Goal: Navigation & Orientation: Understand site structure

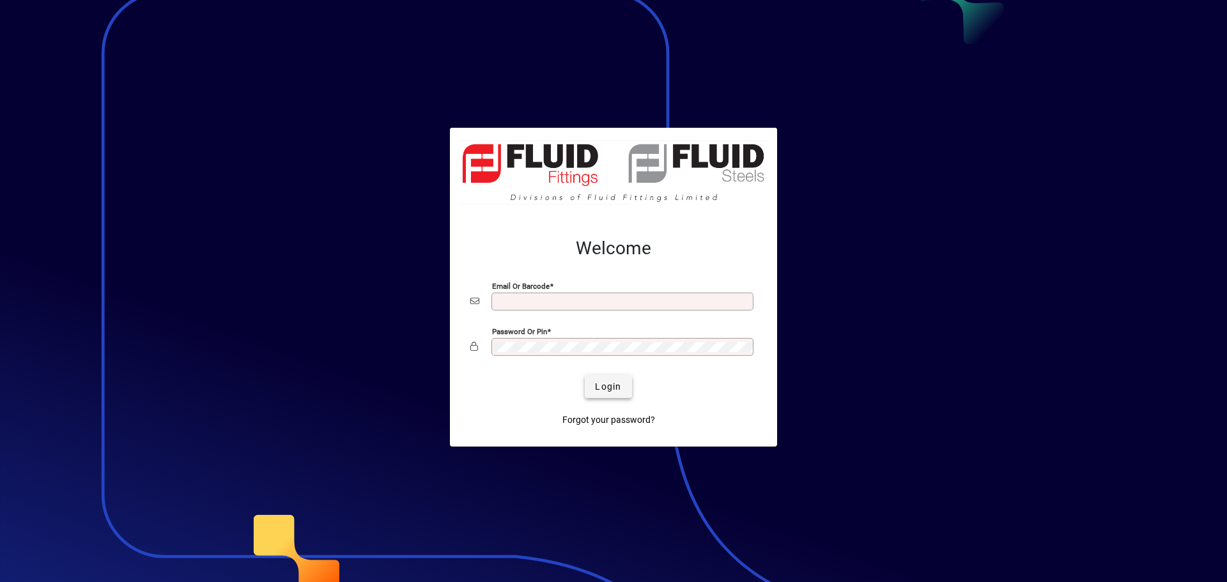
type input "**********"
click at [607, 387] on span "Login" at bounding box center [608, 386] width 26 height 13
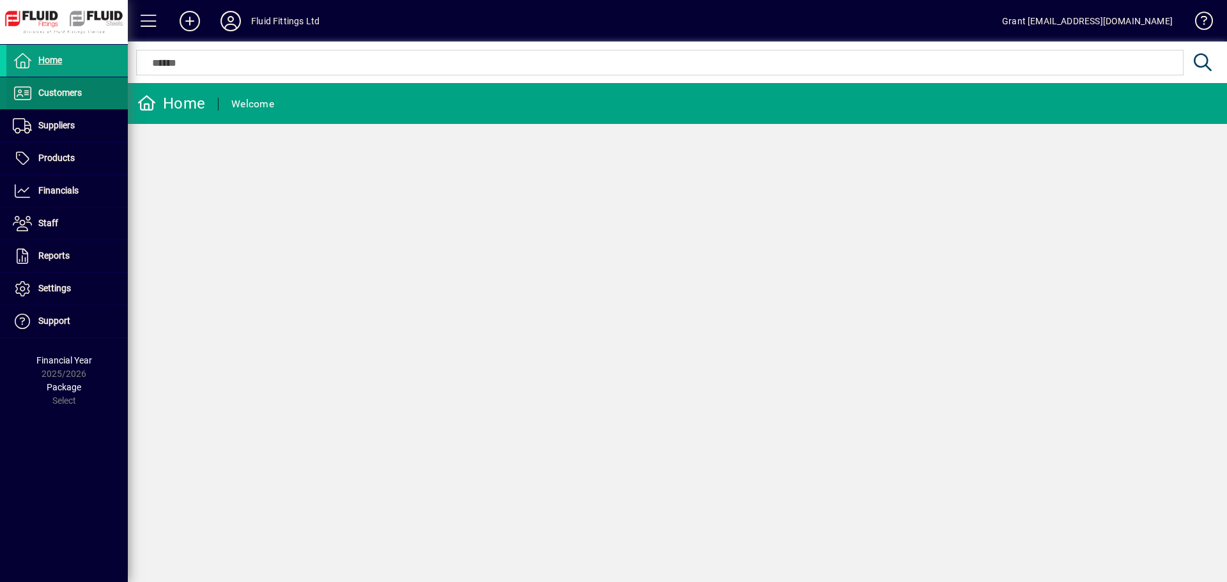
drag, startPoint x: 65, startPoint y: 96, endPoint x: 52, endPoint y: 97, distance: 12.2
click at [64, 96] on span "Customers" at bounding box center [59, 93] width 43 height 10
